Goal: Task Accomplishment & Management: Use online tool/utility

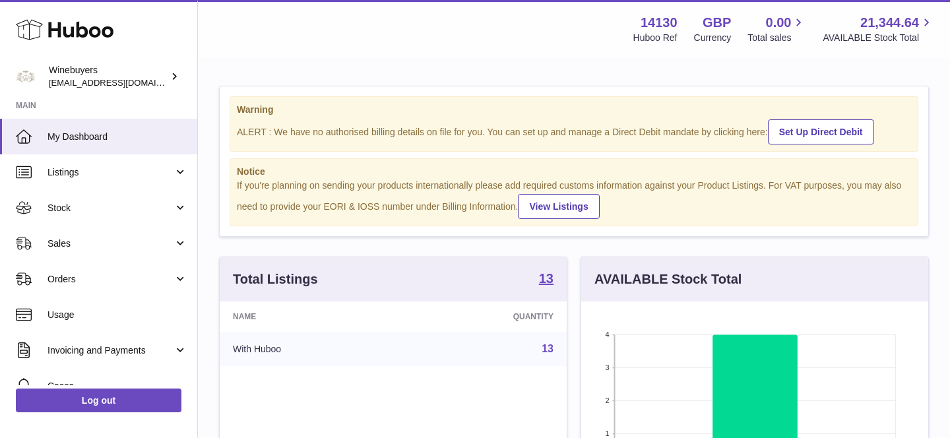
scroll to position [206, 347]
click at [95, 238] on span "Sales" at bounding box center [110, 243] width 126 height 13
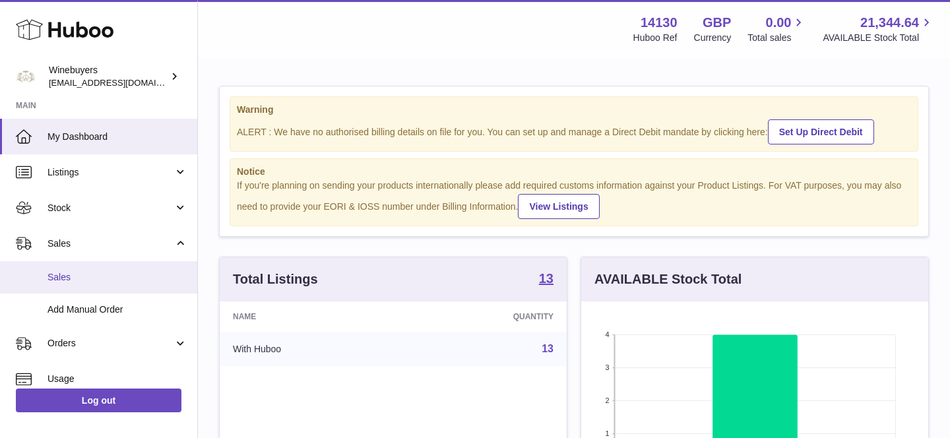
click at [91, 278] on span "Sales" at bounding box center [117, 277] width 140 height 13
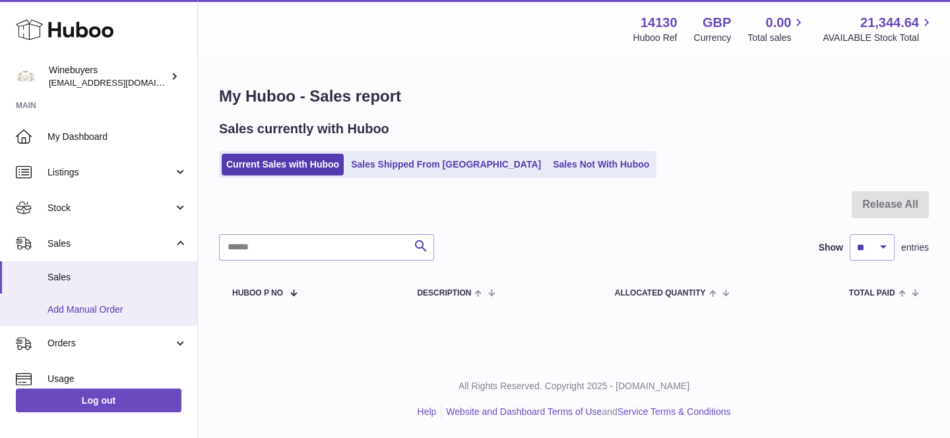
click at [86, 317] on link "Add Manual Order" at bounding box center [98, 309] width 197 height 32
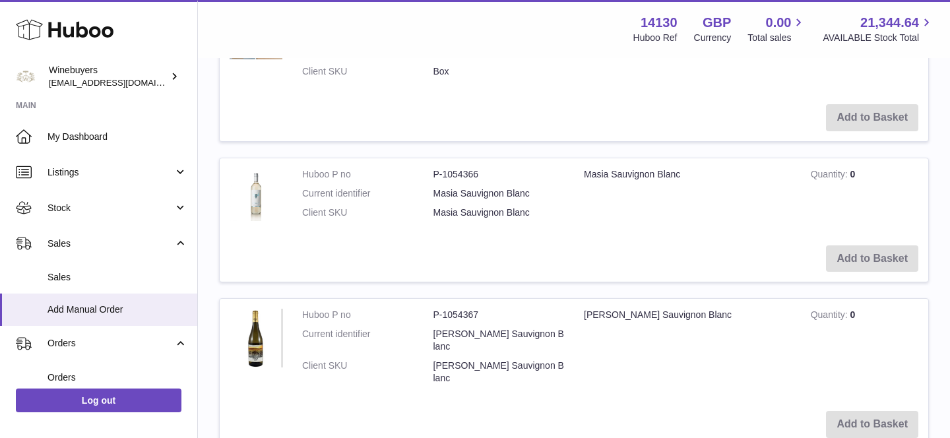
scroll to position [1866, 0]
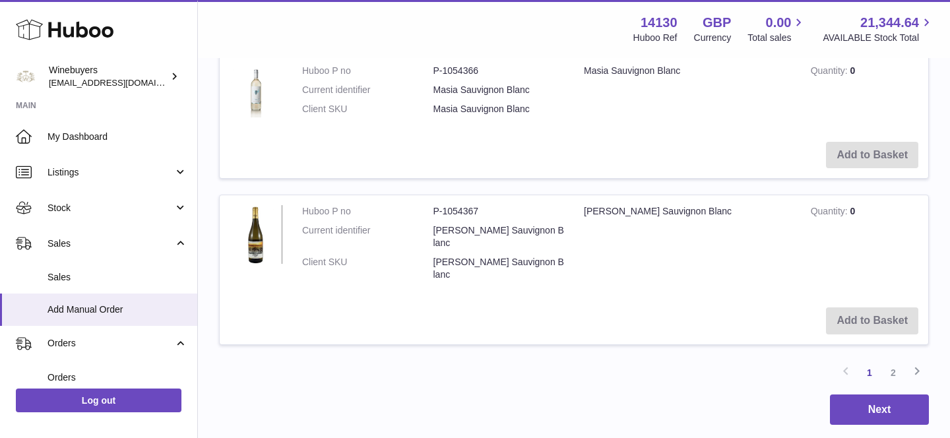
click at [870, 308] on td "Add to Basket" at bounding box center [574, 320] width 708 height 47
click at [897, 361] on link "2" at bounding box center [893, 373] width 24 height 24
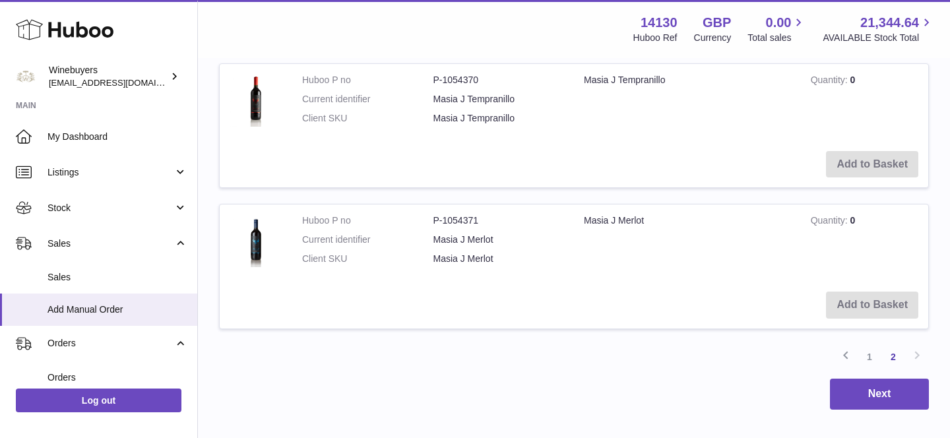
scroll to position [656, 0]
